Goal: Task Accomplishment & Management: Use online tool/utility

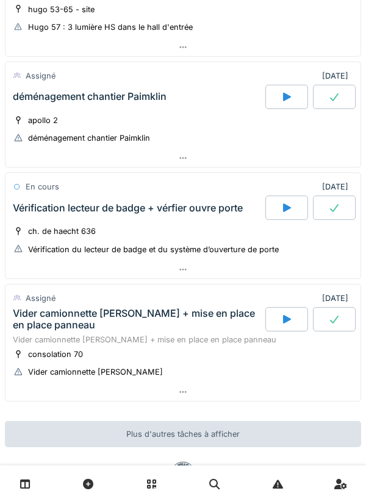
scroll to position [765, 0]
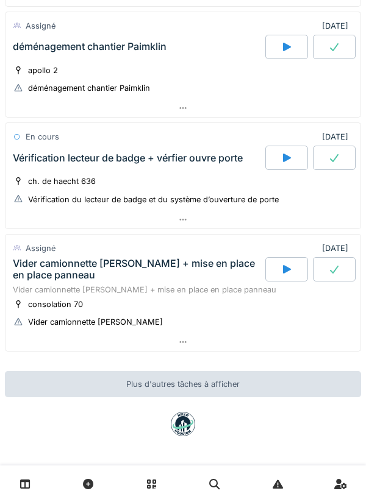
click at [283, 49] on icon at bounding box center [287, 47] width 8 height 9
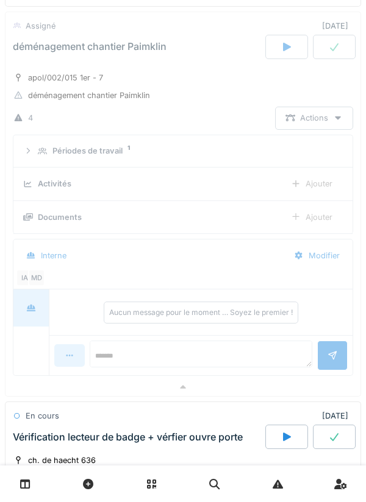
scroll to position [727, 0]
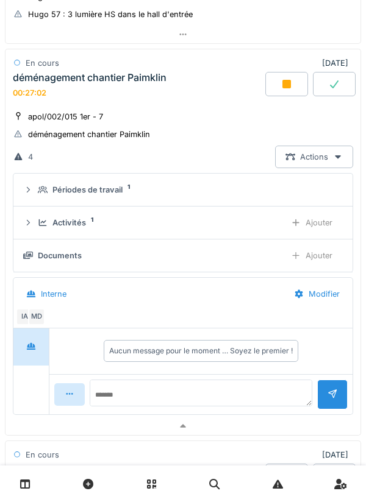
click at [42, 209] on details "Activités 1 Ajouter" at bounding box center [182, 223] width 339 height 33
click at [38, 199] on summary "Périodes de travail 1" at bounding box center [182, 190] width 329 height 23
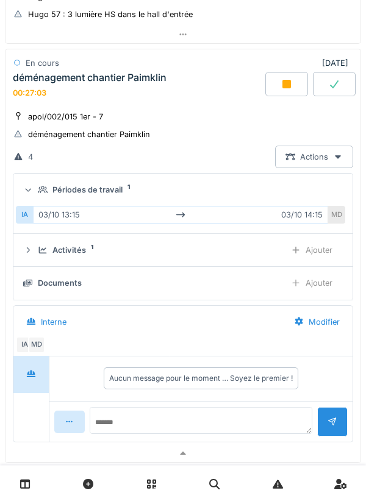
click at [45, 184] on div "Périodes de travail 1" at bounding box center [188, 190] width 300 height 12
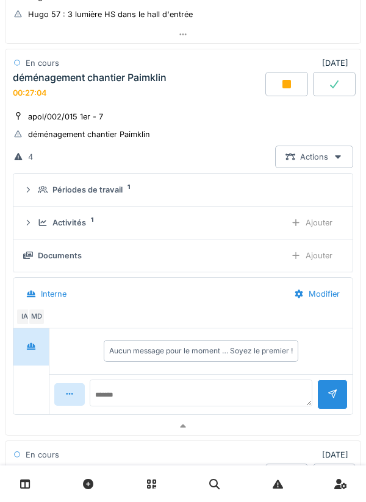
click at [46, 191] on icon at bounding box center [43, 190] width 10 height 7
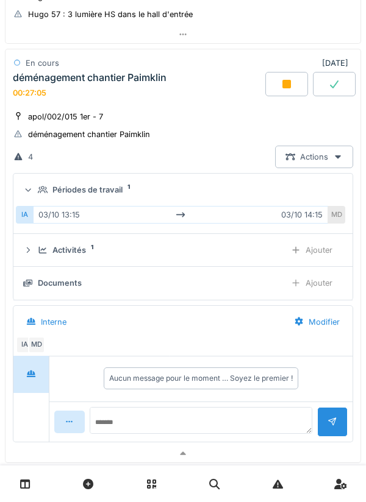
click at [54, 188] on div "Périodes de travail" at bounding box center [87, 190] width 70 height 12
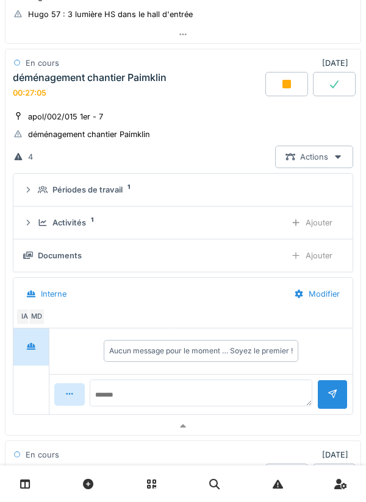
click at [47, 242] on details "Documents Ajouter" at bounding box center [182, 256] width 339 height 33
click at [49, 224] on div "Activités 1" at bounding box center [157, 223] width 238 height 12
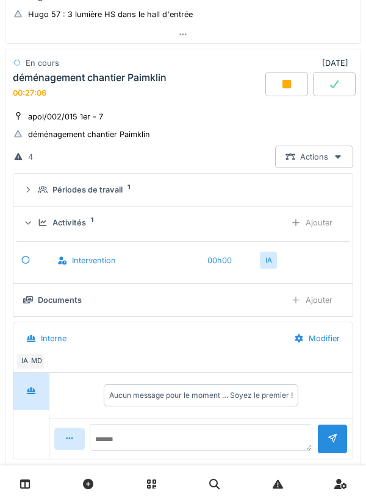
click at [55, 224] on div "Activités" at bounding box center [69, 223] width 34 height 12
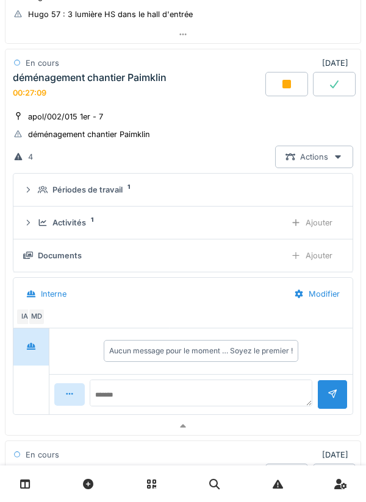
click at [318, 253] on div "Ajouter" at bounding box center [311, 255] width 62 height 23
click at [55, 214] on div "Activités 1 Ajouter" at bounding box center [182, 223] width 319 height 23
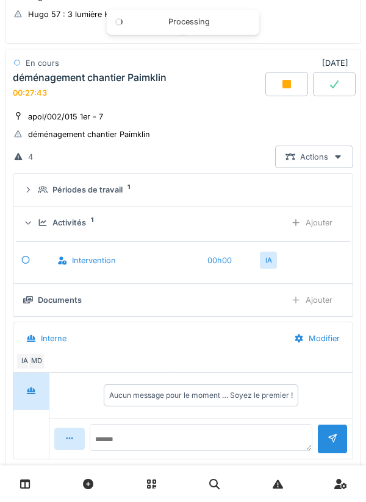
click at [49, 223] on div "Activités 1" at bounding box center [157, 223] width 238 height 12
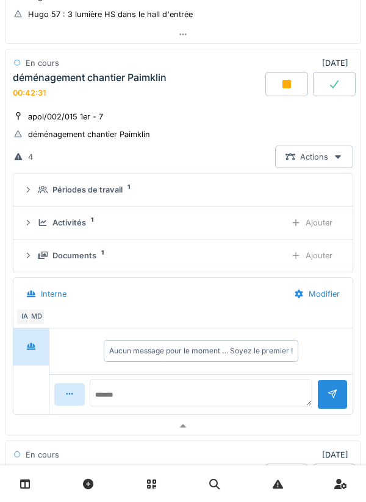
click at [87, 253] on div "Documents" at bounding box center [74, 256] width 44 height 12
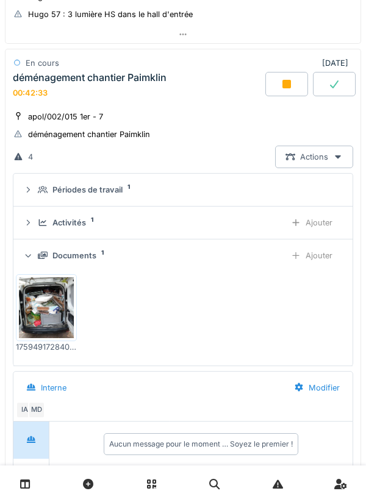
click at [88, 262] on div "Documents 1 Ajouter" at bounding box center [182, 255] width 319 height 23
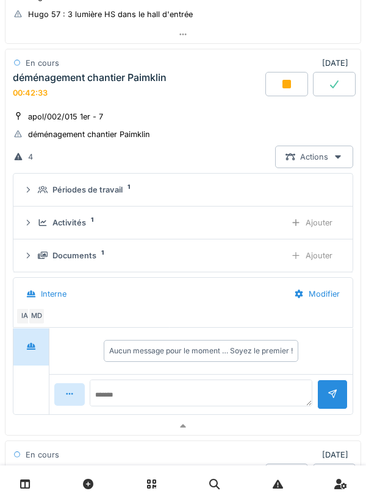
scroll to position [701, 0]
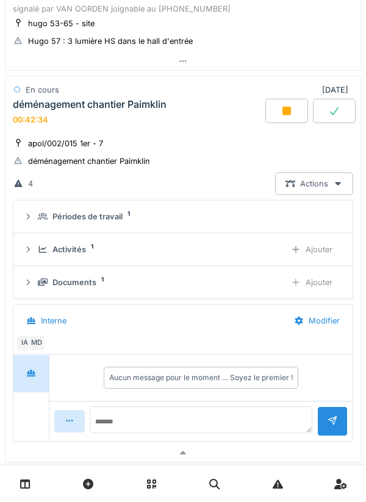
click at [283, 114] on icon at bounding box center [286, 111] width 9 height 9
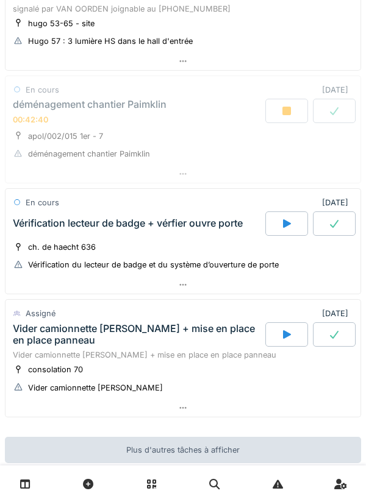
click at [139, 110] on div "déménagement chantier Paimklin" at bounding box center [90, 105] width 154 height 12
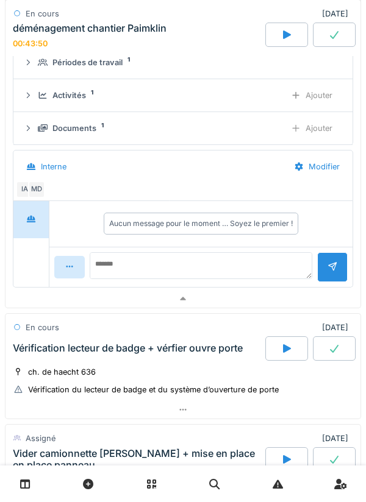
scroll to position [0, 0]
click at [193, 269] on textarea at bounding box center [201, 265] width 223 height 27
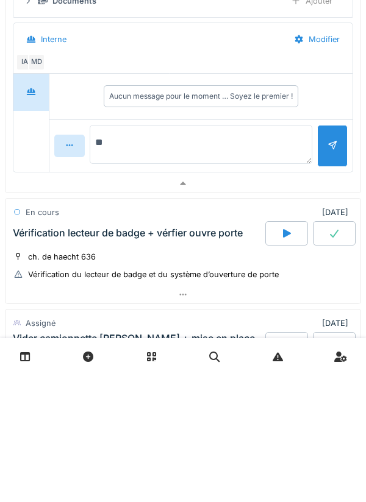
type textarea "*"
type textarea "****"
click at [336, 274] on div at bounding box center [332, 274] width 10 height 12
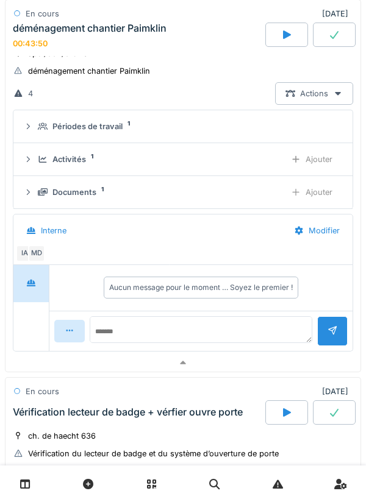
scroll to position [785, 0]
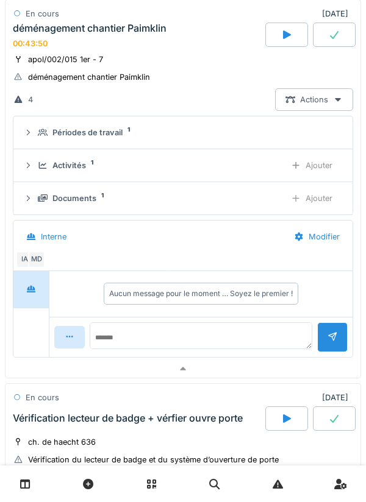
click at [74, 174] on div "Activités 1 Ajouter" at bounding box center [182, 165] width 319 height 23
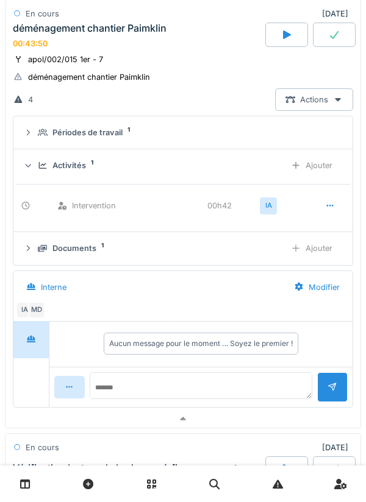
click at [321, 165] on div "Ajouter" at bounding box center [311, 165] width 62 height 23
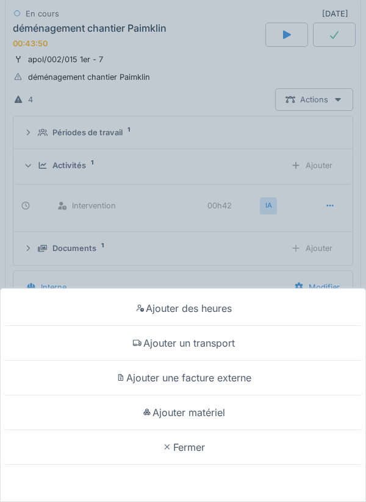
click at [256, 344] on div "Ajouter un transport" at bounding box center [183, 343] width 360 height 35
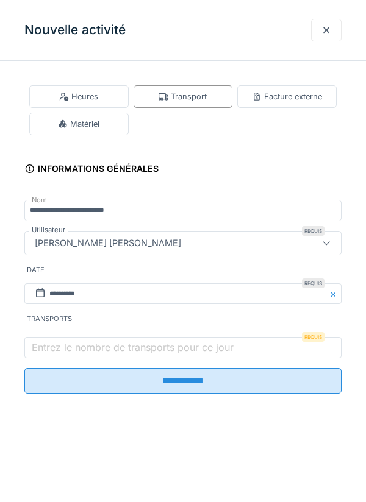
click at [151, 352] on label "Entrez le nombre de transports pour ce jour" at bounding box center [132, 347] width 207 height 15
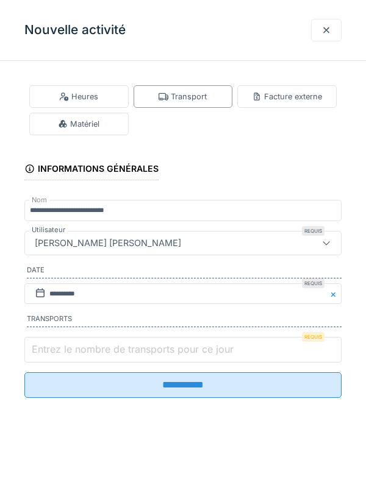
click at [151, 352] on input "Entrez le nombre de transports pour ce jour" at bounding box center [182, 350] width 317 height 26
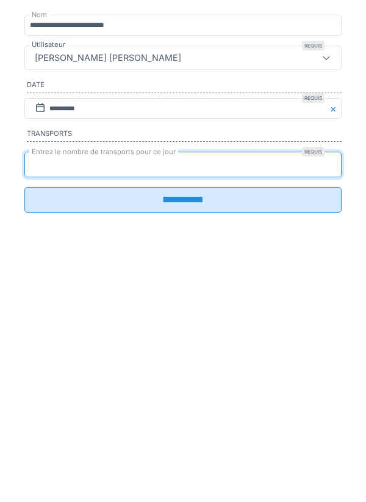
type input "*"
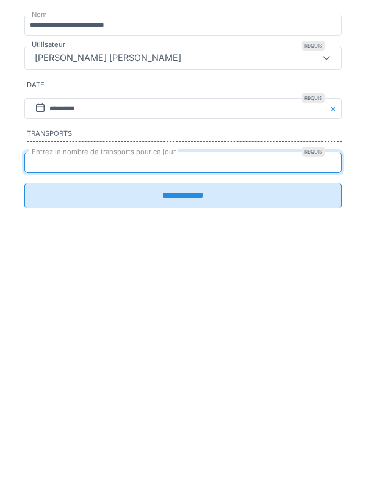
click at [198, 380] on input "**********" at bounding box center [182, 381] width 317 height 26
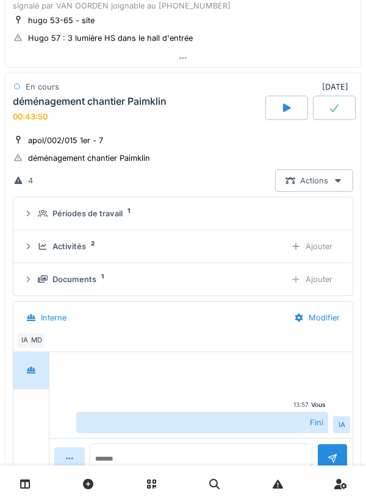
click at [119, 118] on div "déménagement chantier Paimklin 00:43:50" at bounding box center [137, 109] width 255 height 26
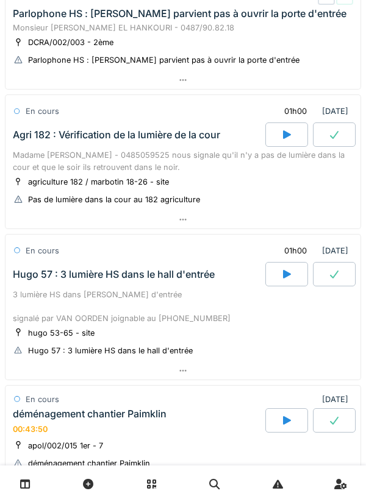
click at [283, 135] on icon at bounding box center [287, 134] width 8 height 9
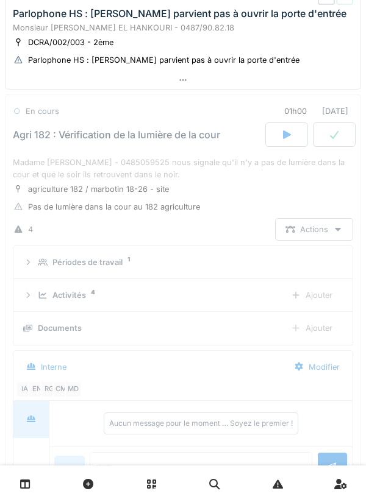
scroll to position [437, 0]
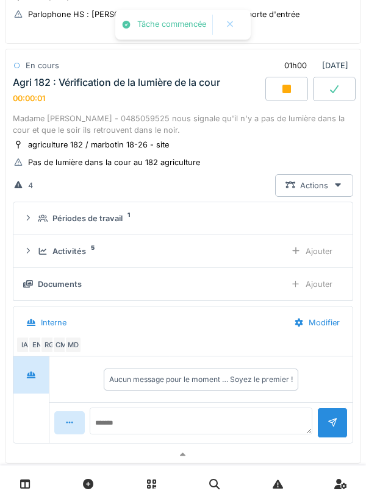
click at [318, 282] on div "Ajouter" at bounding box center [311, 284] width 62 height 23
click at [326, 290] on div "Ajouter" at bounding box center [311, 284] width 62 height 23
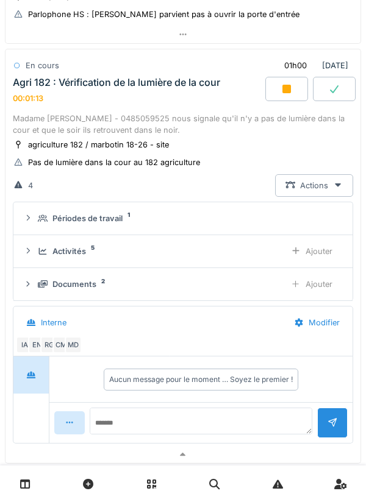
click at [99, 285] on div "Documents 2" at bounding box center [157, 285] width 238 height 12
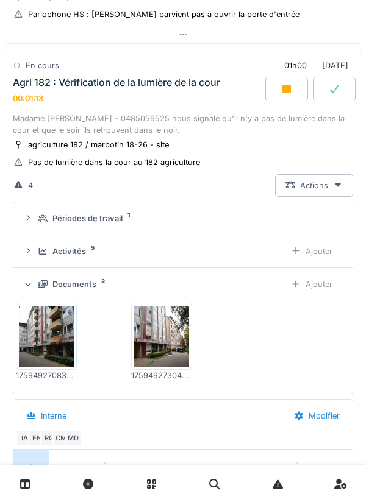
click at [323, 280] on div "Ajouter" at bounding box center [311, 284] width 62 height 23
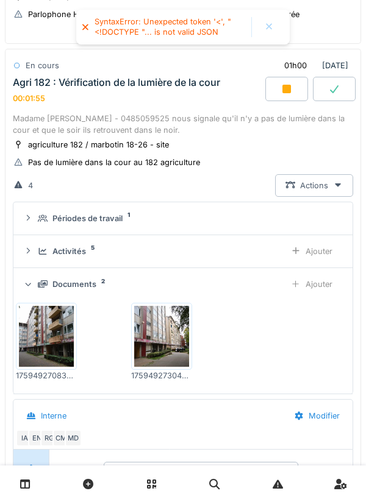
click at [316, 281] on div "Ajouter" at bounding box center [311, 284] width 62 height 23
